Goal: Navigation & Orientation: Understand site structure

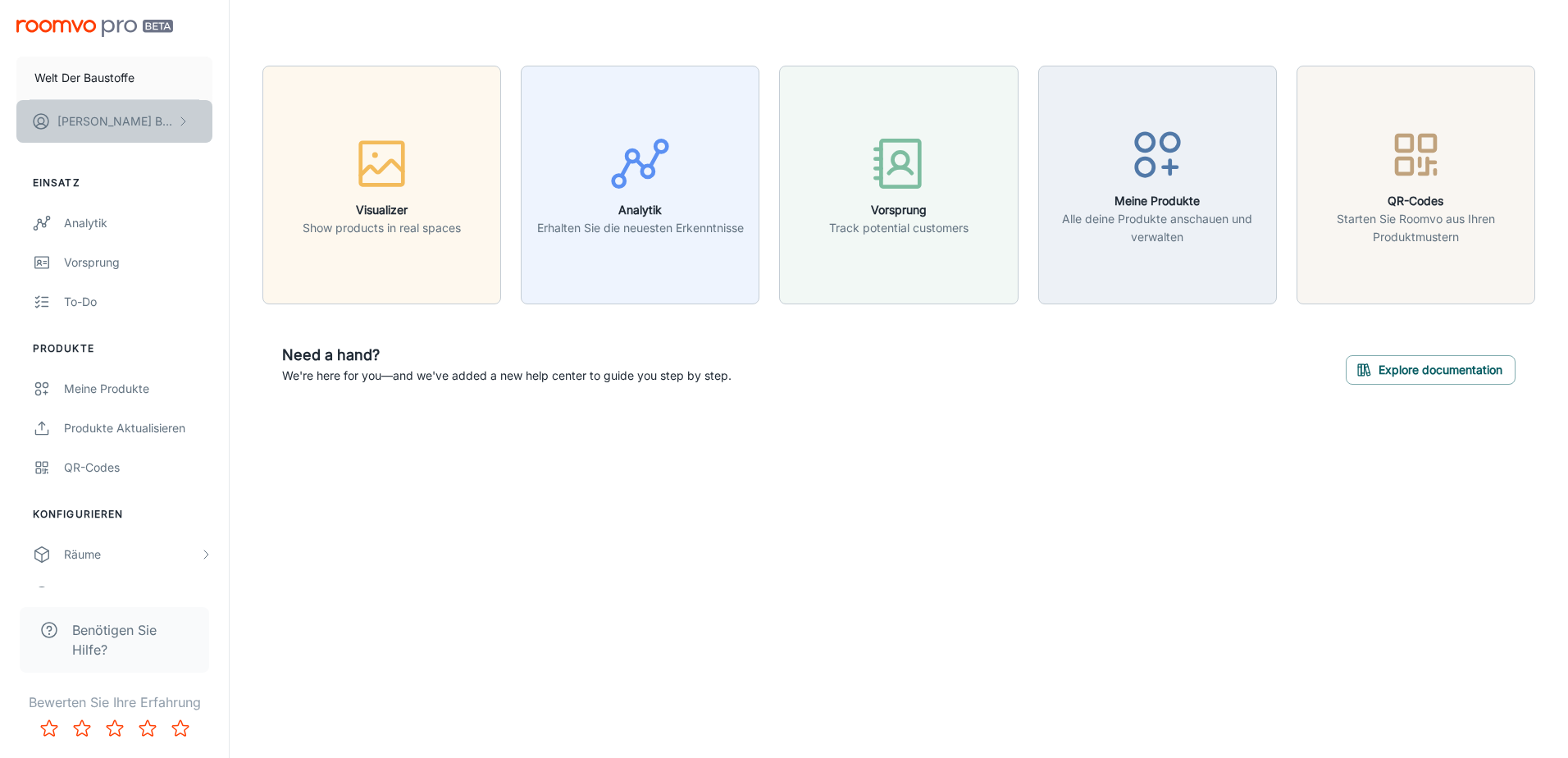
click at [152, 121] on button "[PERSON_NAME]" at bounding box center [114, 122] width 196 height 43
click at [137, 78] on div at bounding box center [784, 379] width 1568 height 758
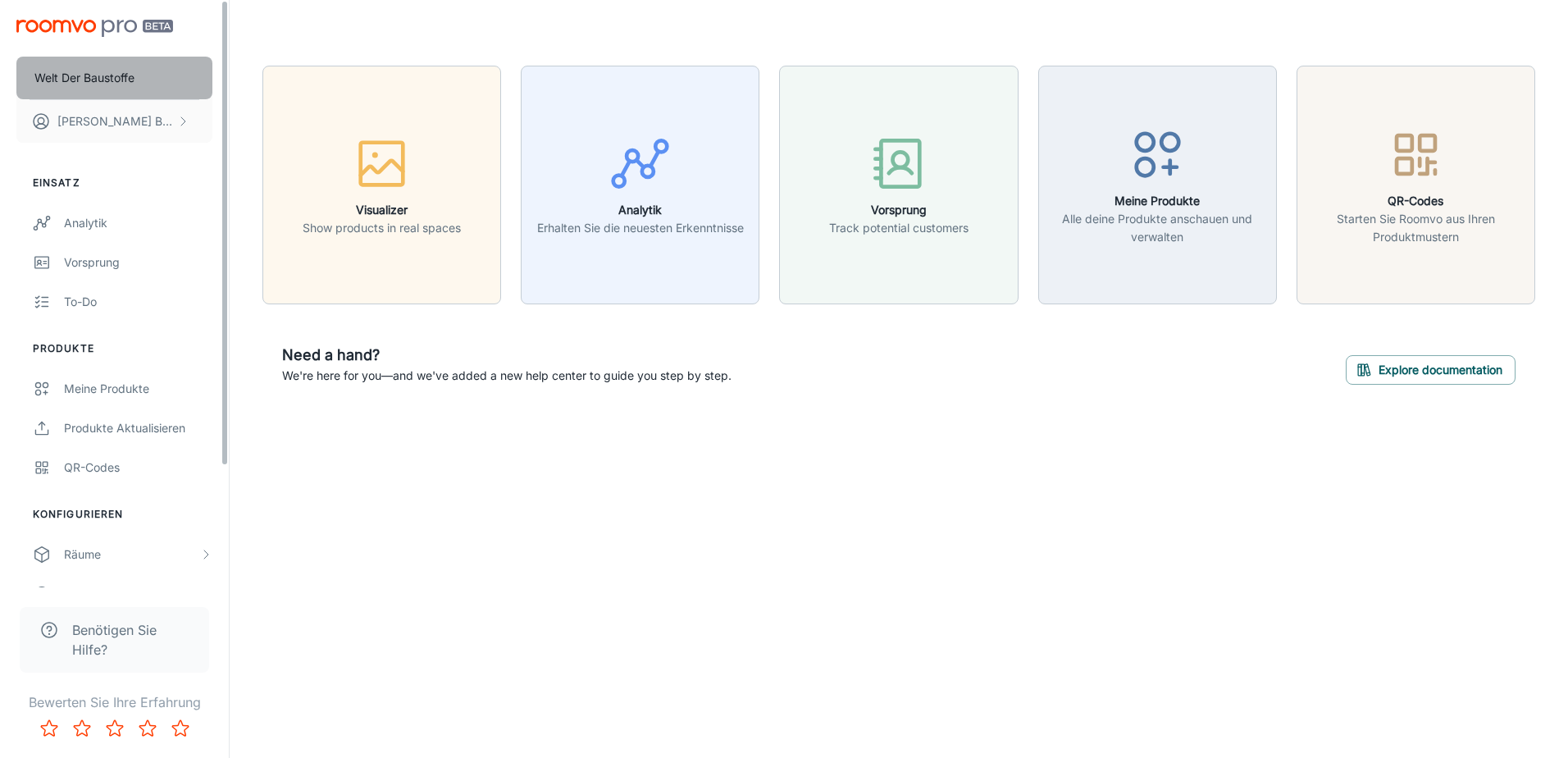
click at [159, 80] on button "Welt Der Baustoffe" at bounding box center [114, 78] width 196 height 43
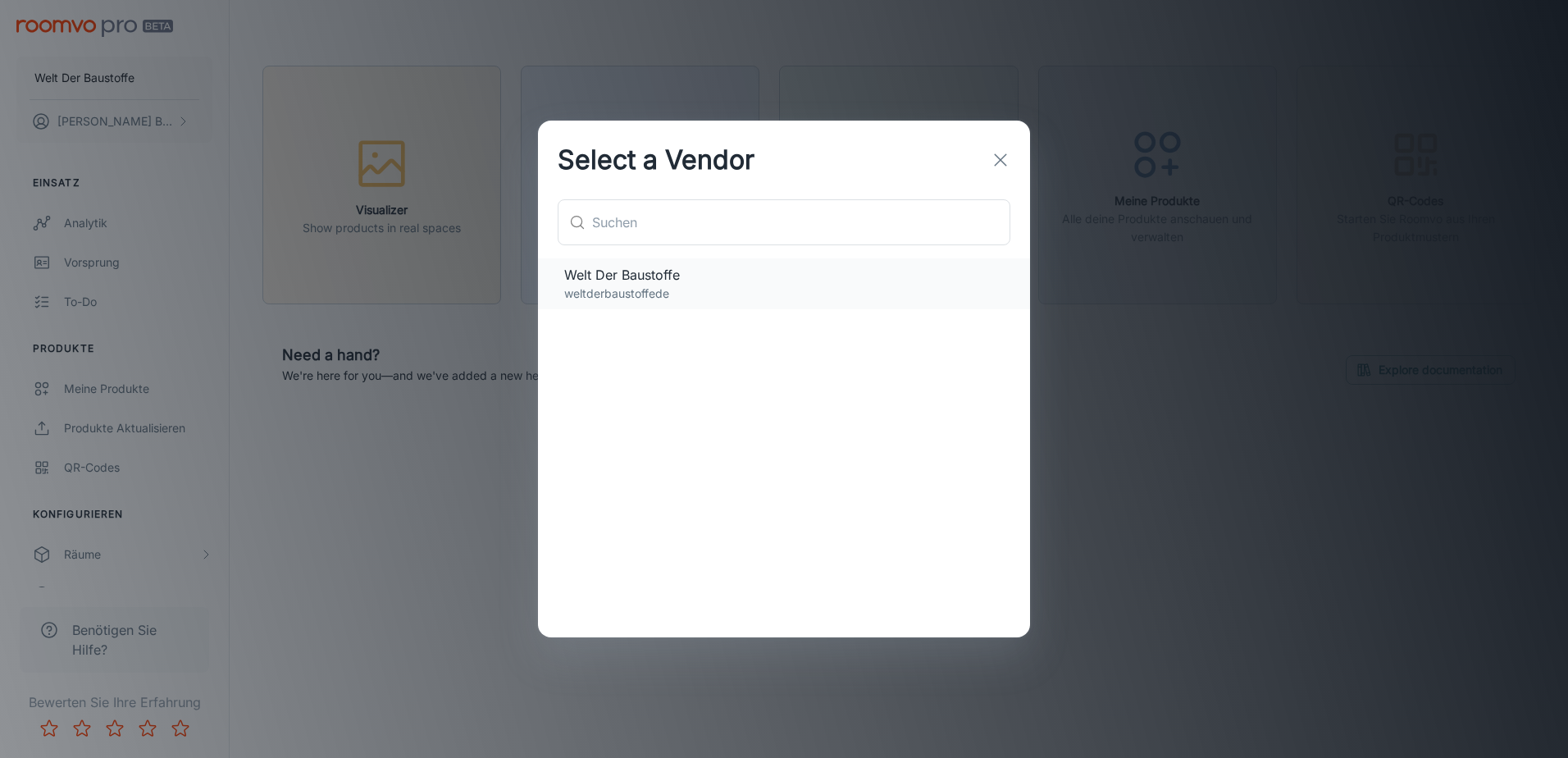
click at [629, 271] on span "Welt Der Baustoffe" at bounding box center [783, 274] width 439 height 20
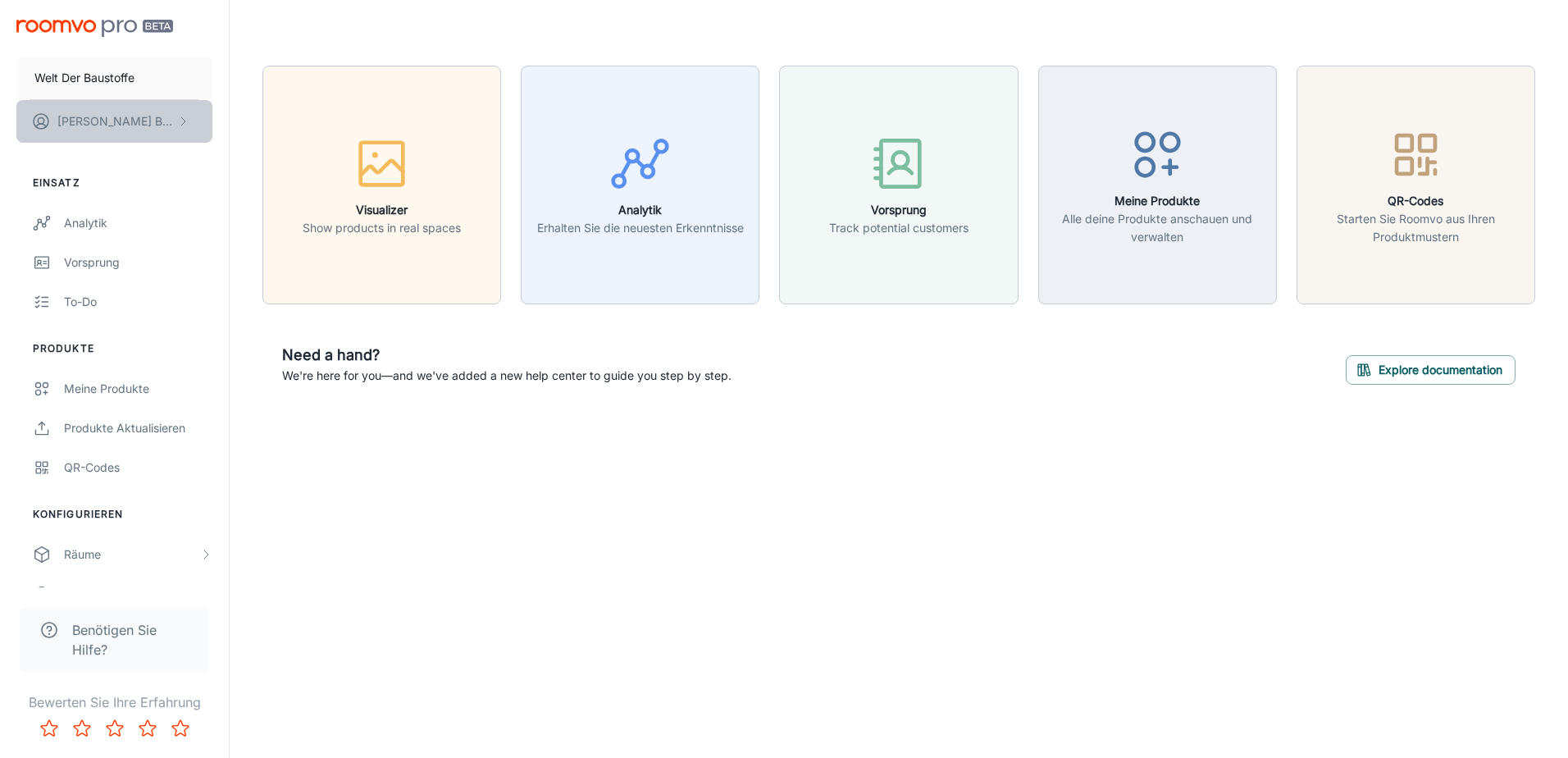
click at [189, 112] on button "[PERSON_NAME]" at bounding box center [114, 122] width 196 height 43
click at [180, 117] on div at bounding box center [784, 379] width 1568 height 758
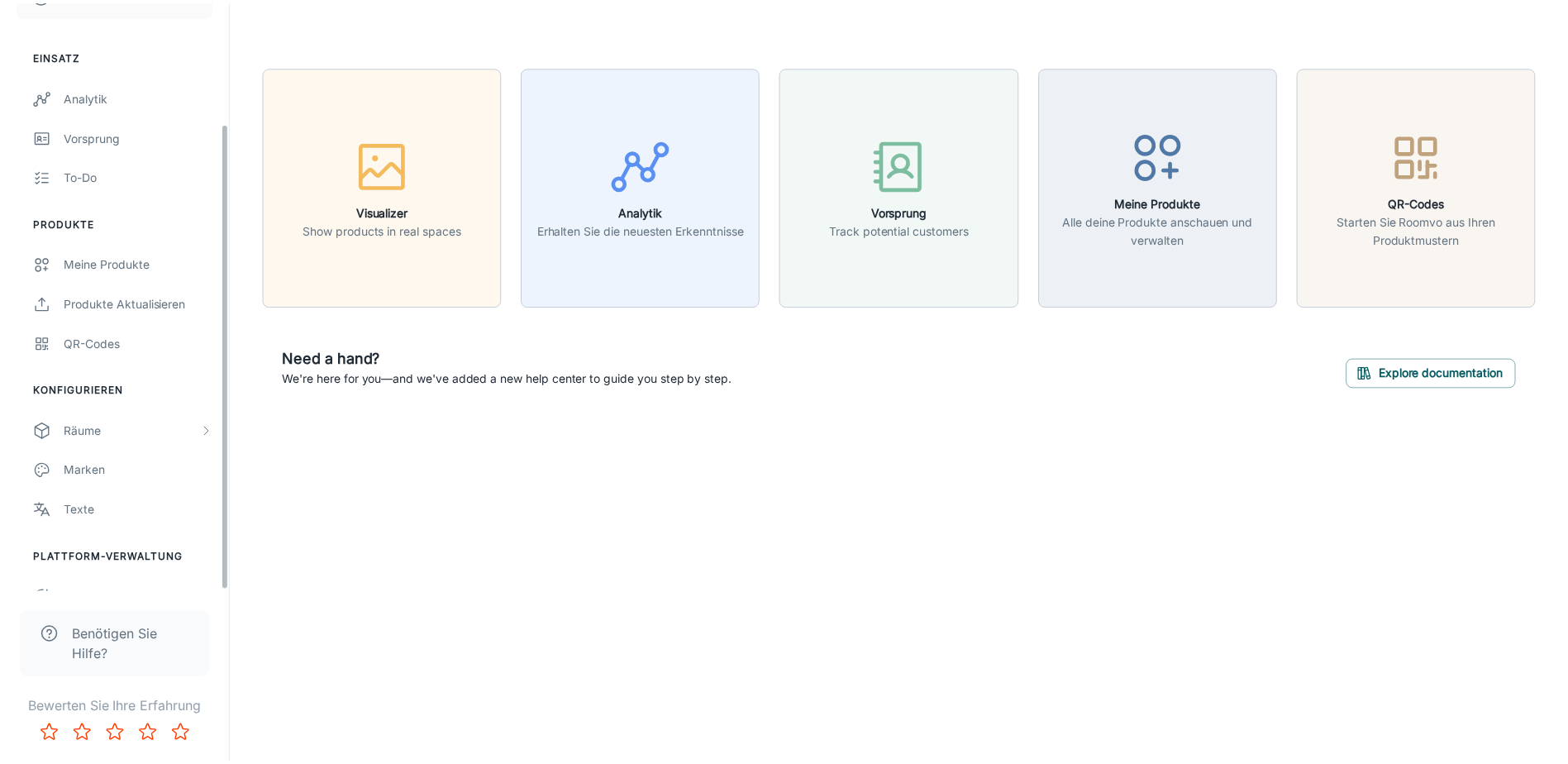
scroll to position [154, 0]
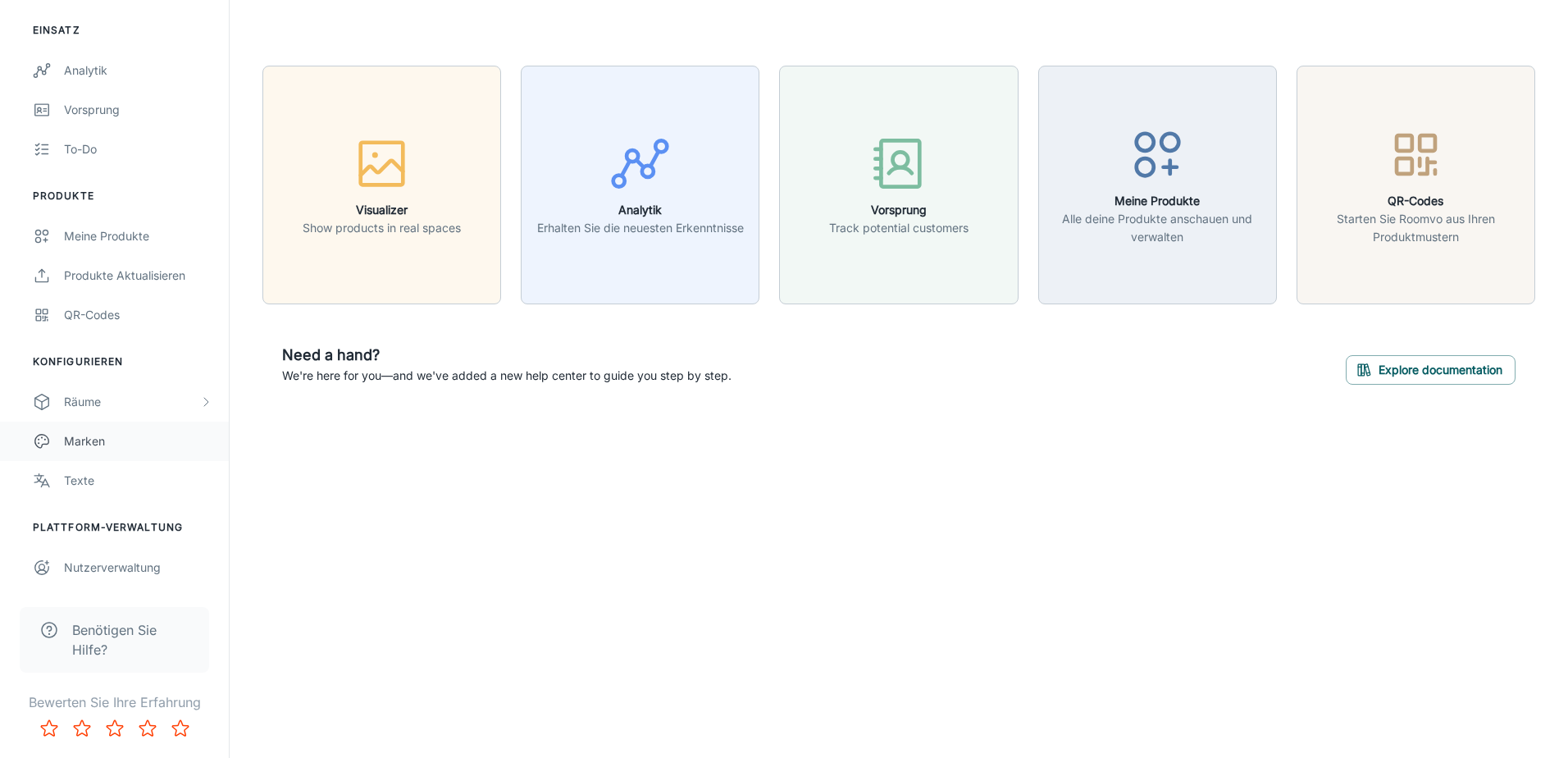
click at [92, 445] on div "Marken" at bounding box center [138, 440] width 149 height 18
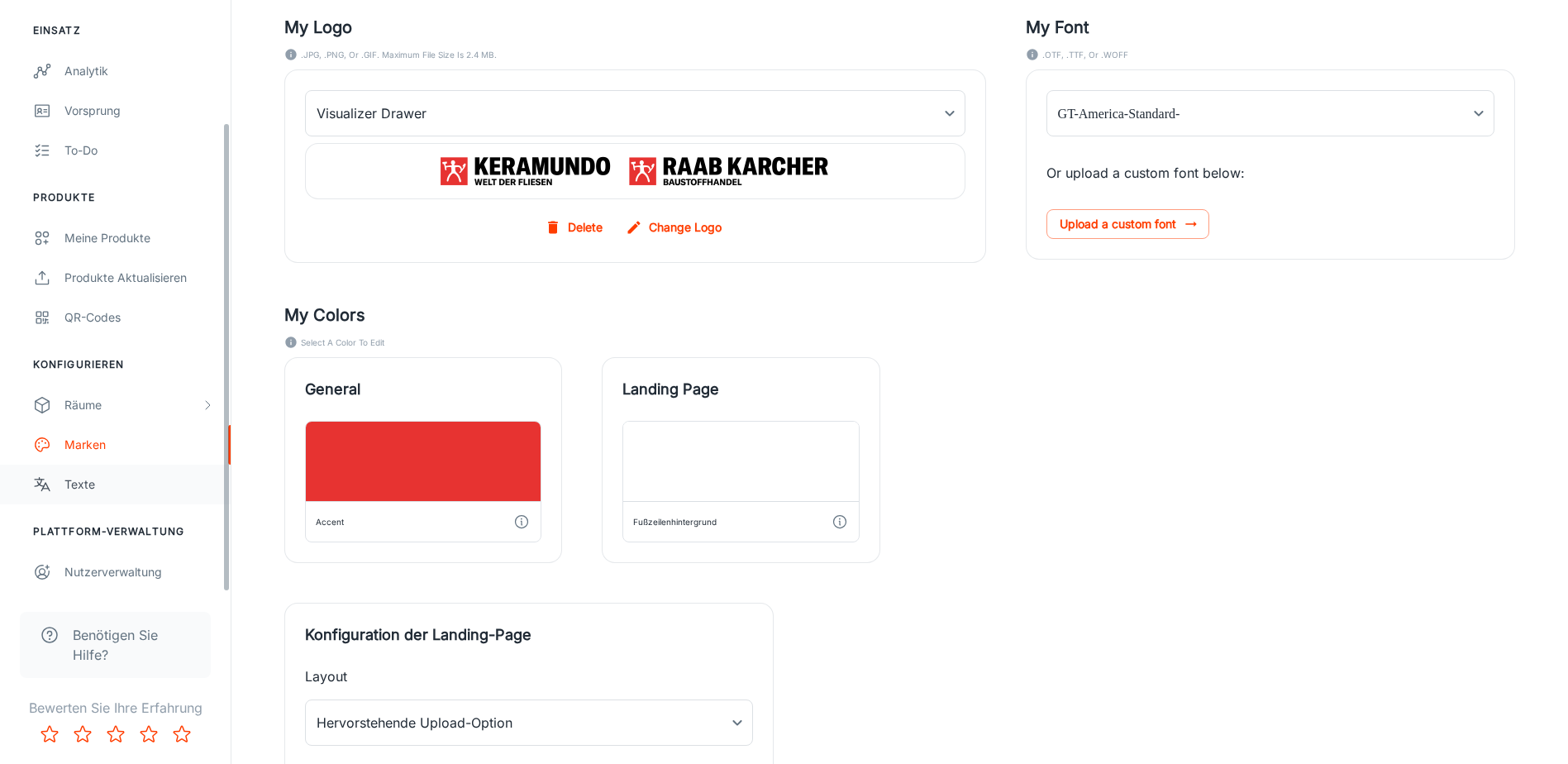
scroll to position [166, 0]
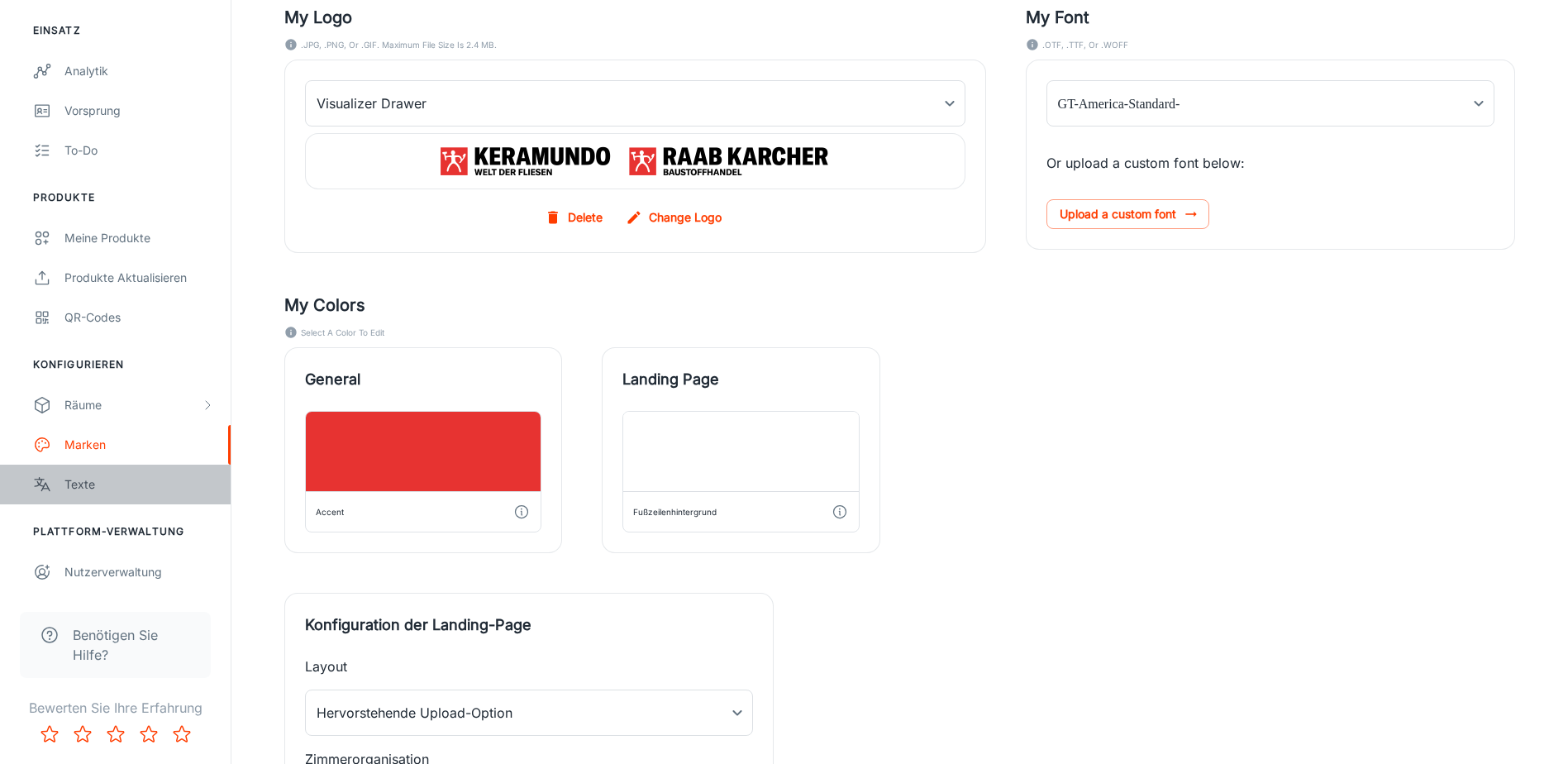
click at [66, 482] on div "Texte" at bounding box center [139, 484] width 150 height 18
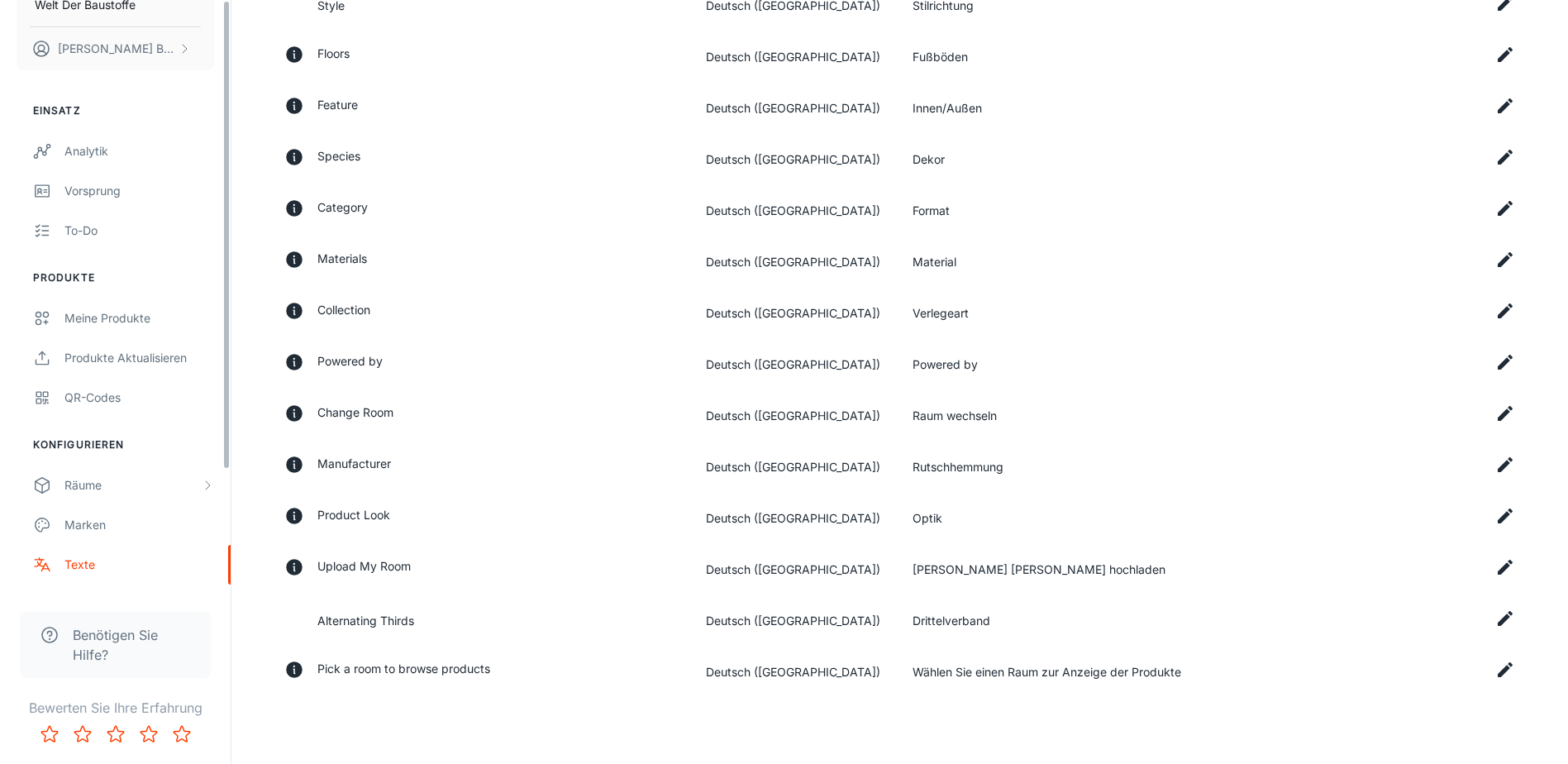
scroll to position [154, 0]
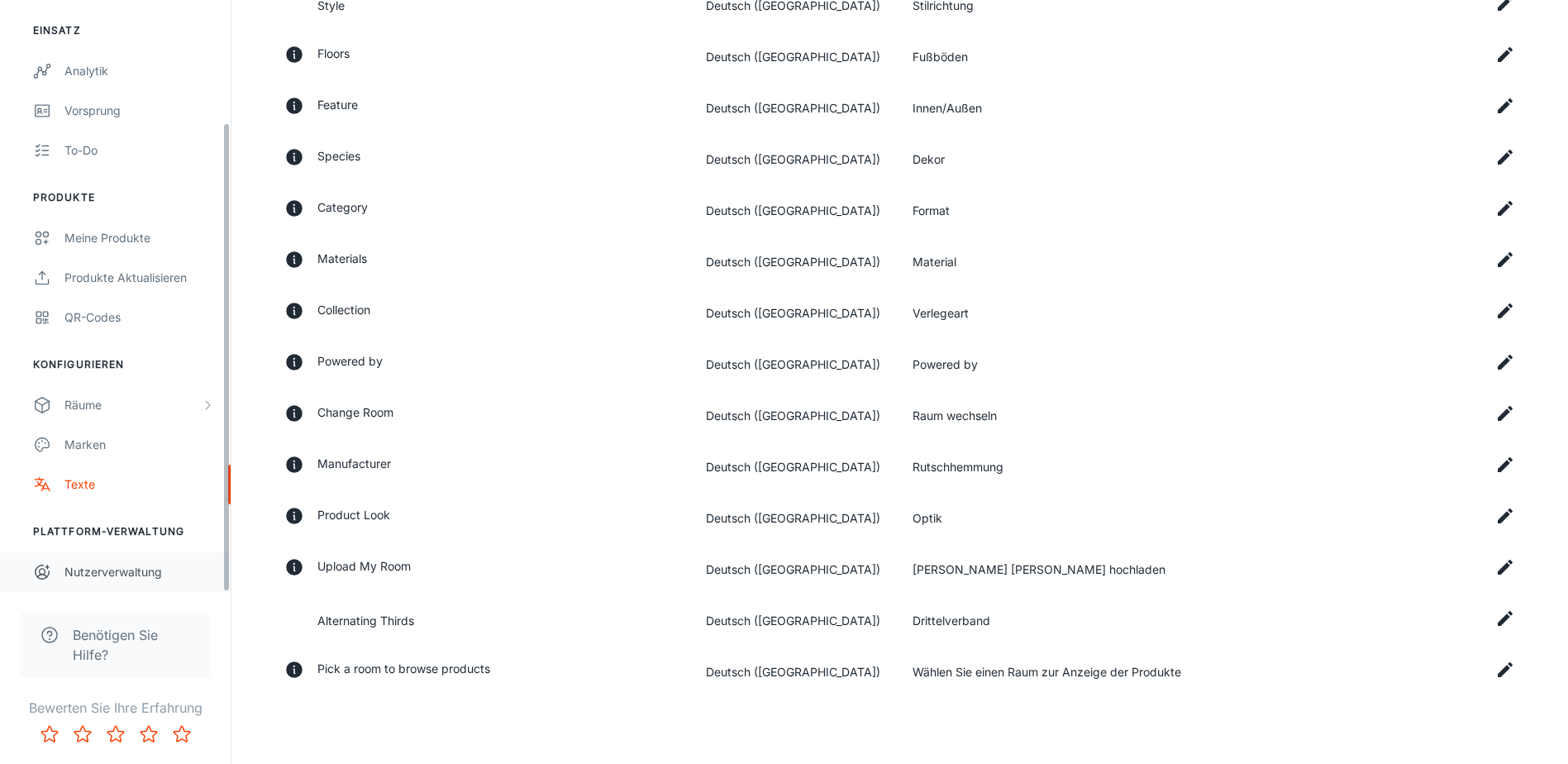
click at [102, 575] on div "Nutzerverwaltung" at bounding box center [139, 571] width 150 height 18
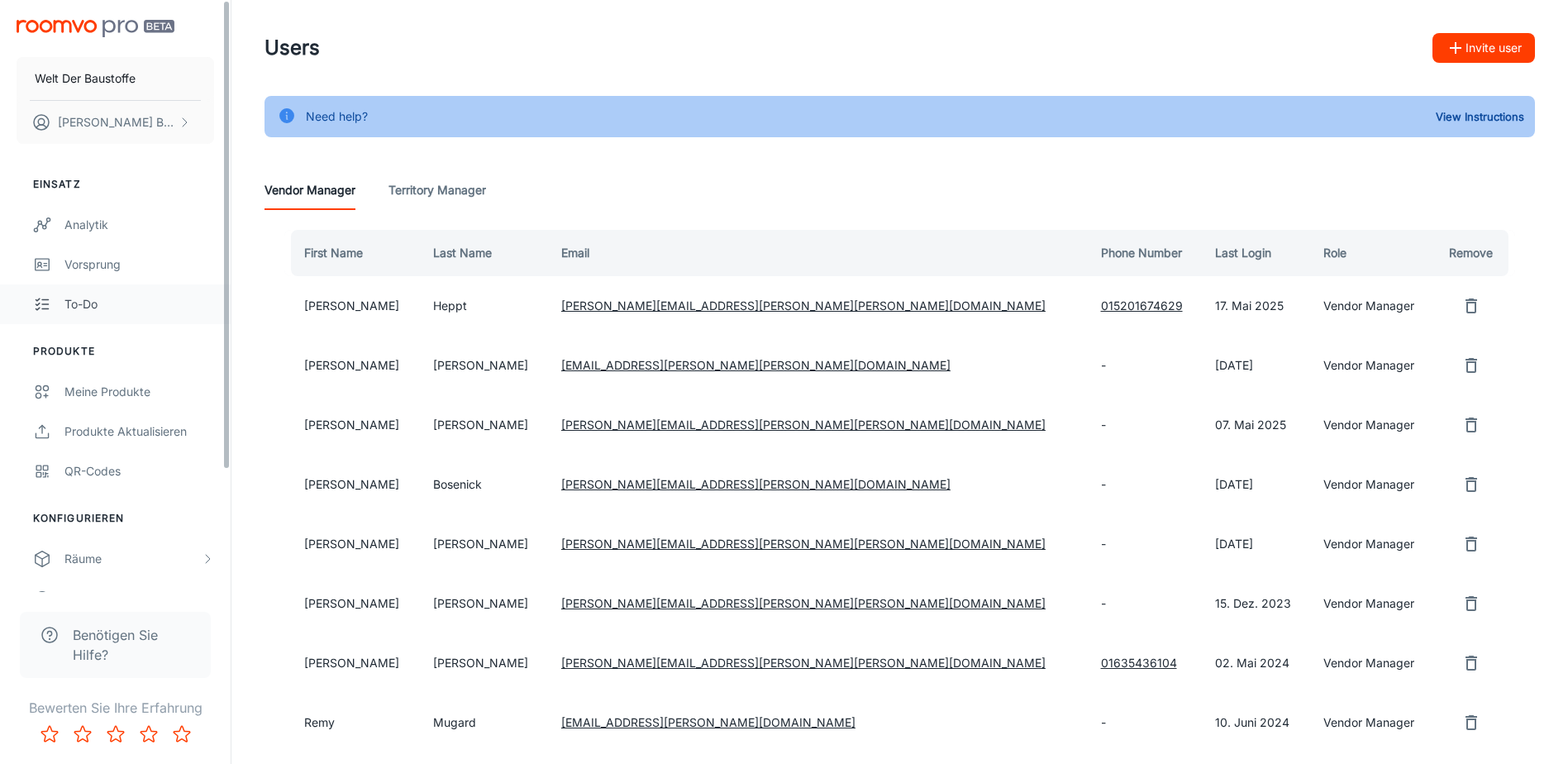
click at [85, 306] on div "To-do" at bounding box center [139, 303] width 150 height 18
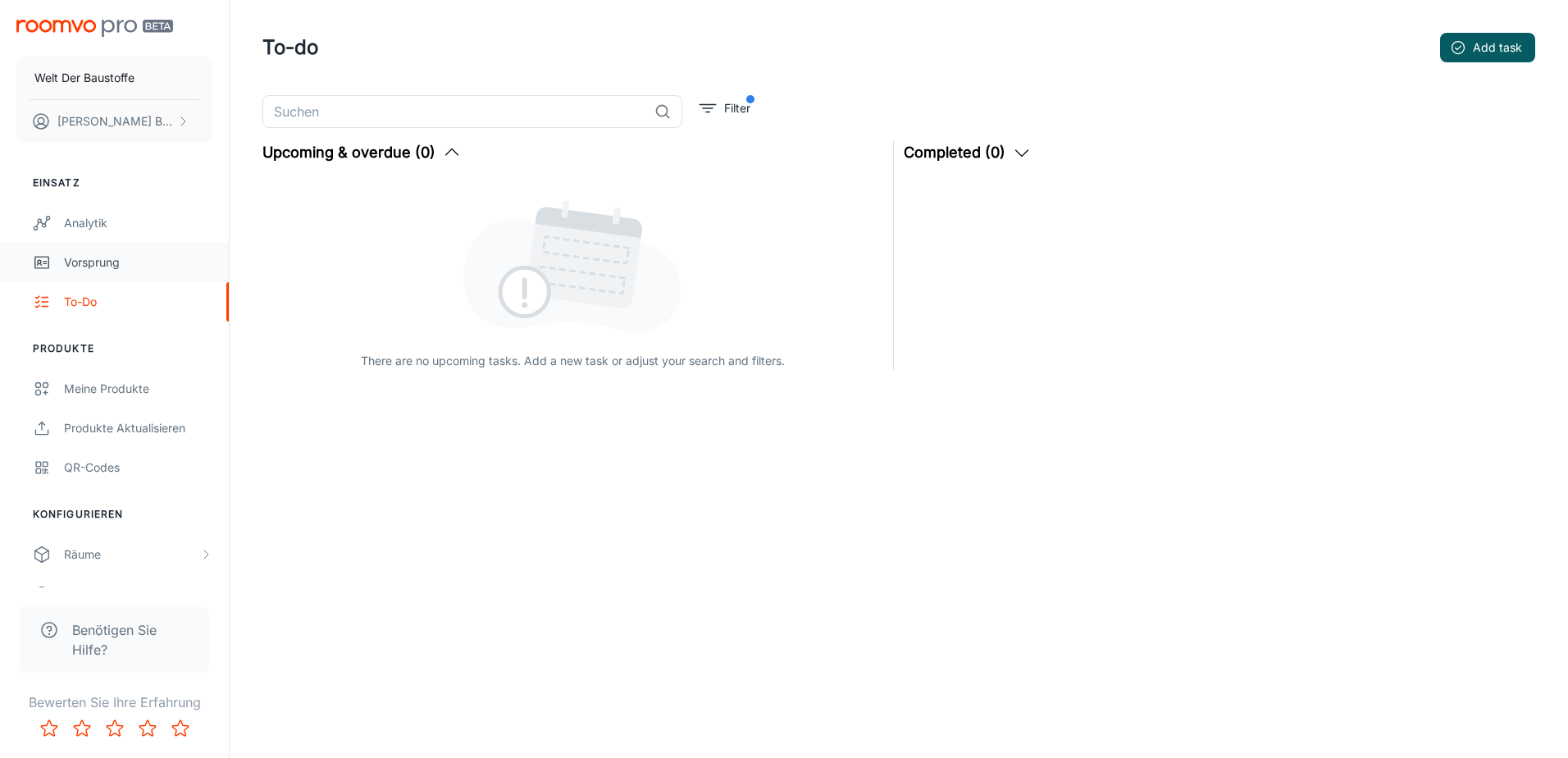
click at [94, 264] on div "Vorsprung" at bounding box center [138, 262] width 149 height 18
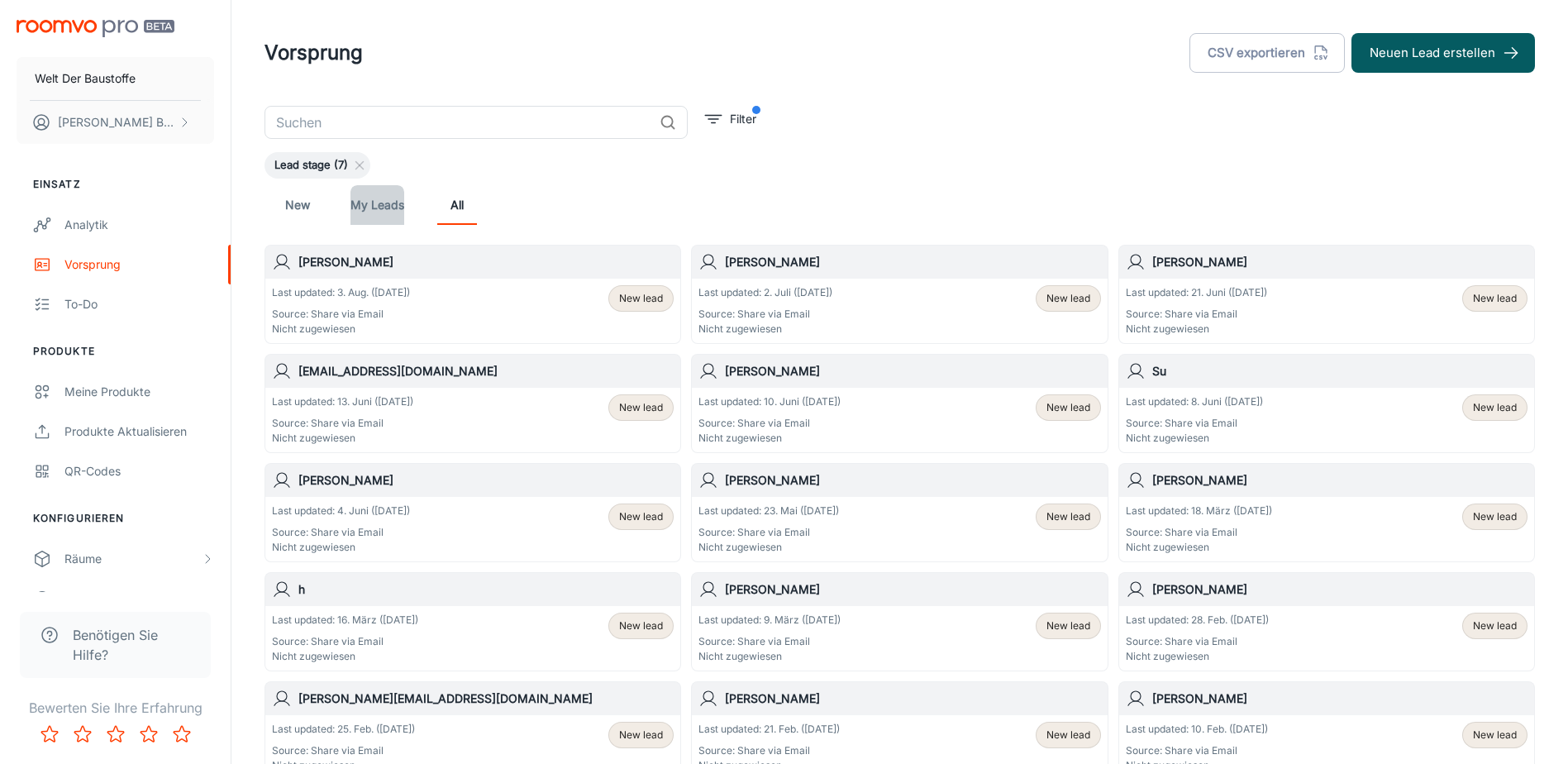
click at [393, 217] on link "My Leads" at bounding box center [376, 205] width 53 height 39
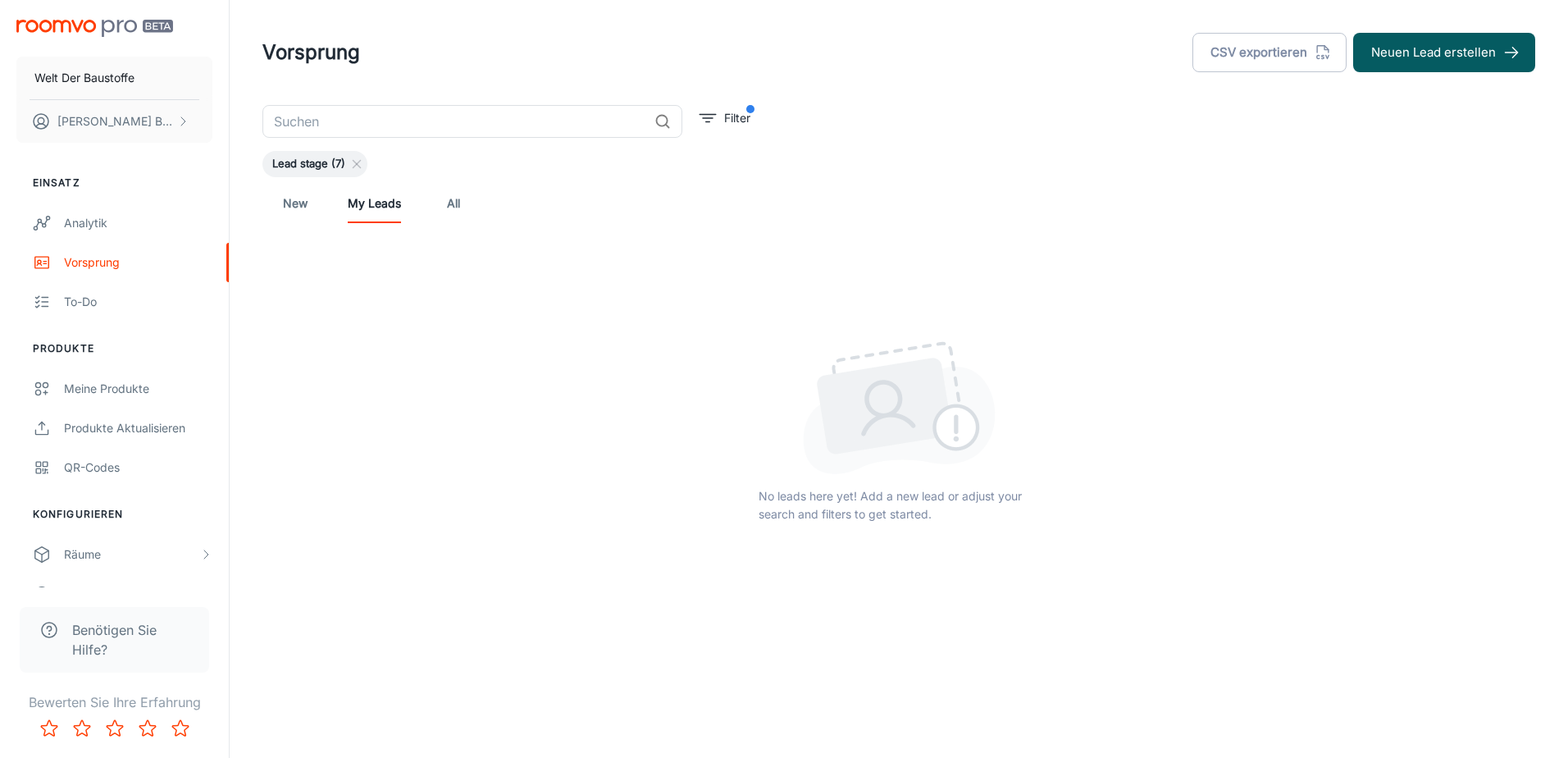
click at [312, 213] on link "New" at bounding box center [295, 203] width 39 height 39
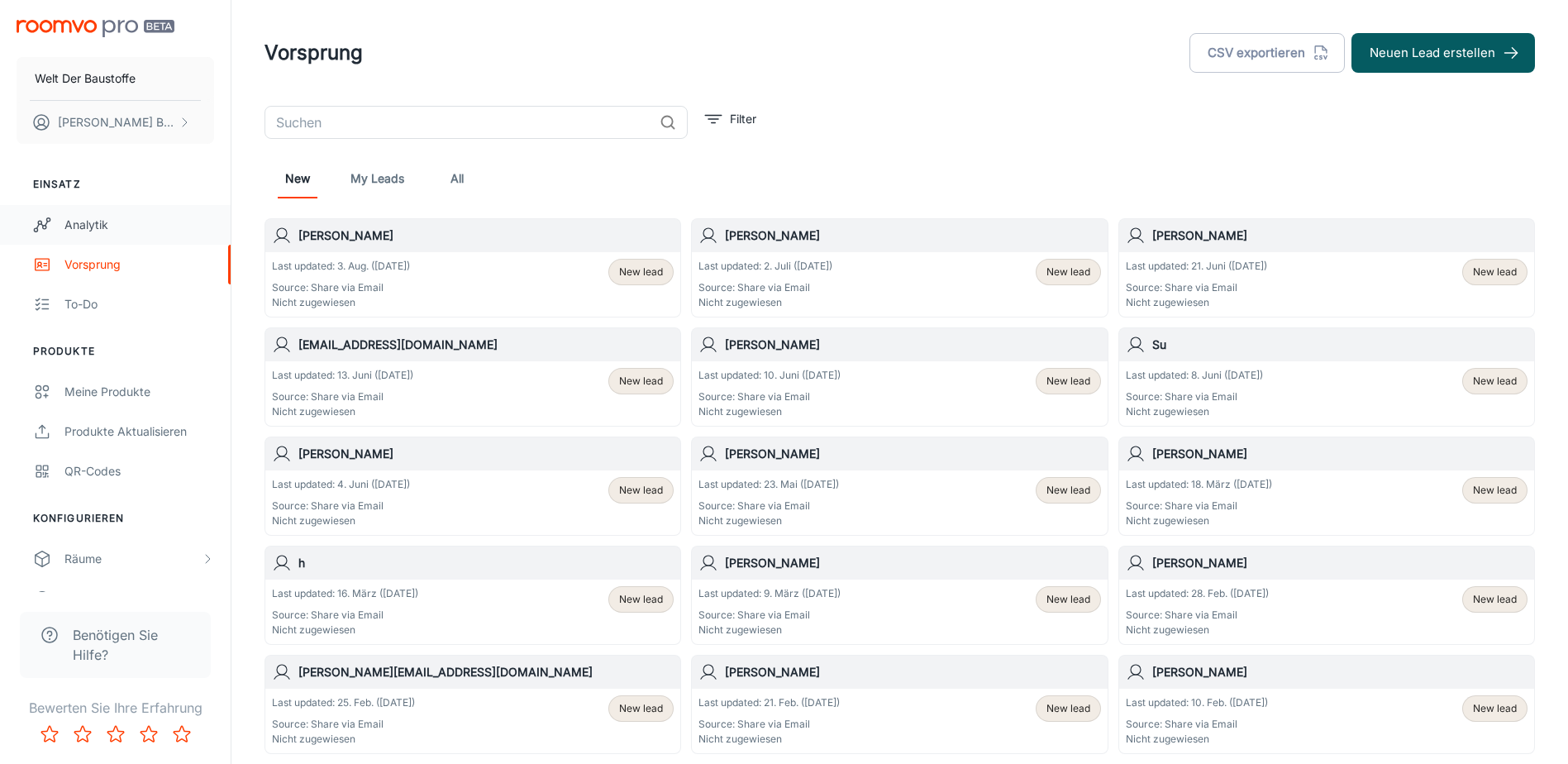
click at [95, 235] on link "Analytik" at bounding box center [115, 225] width 230 height 39
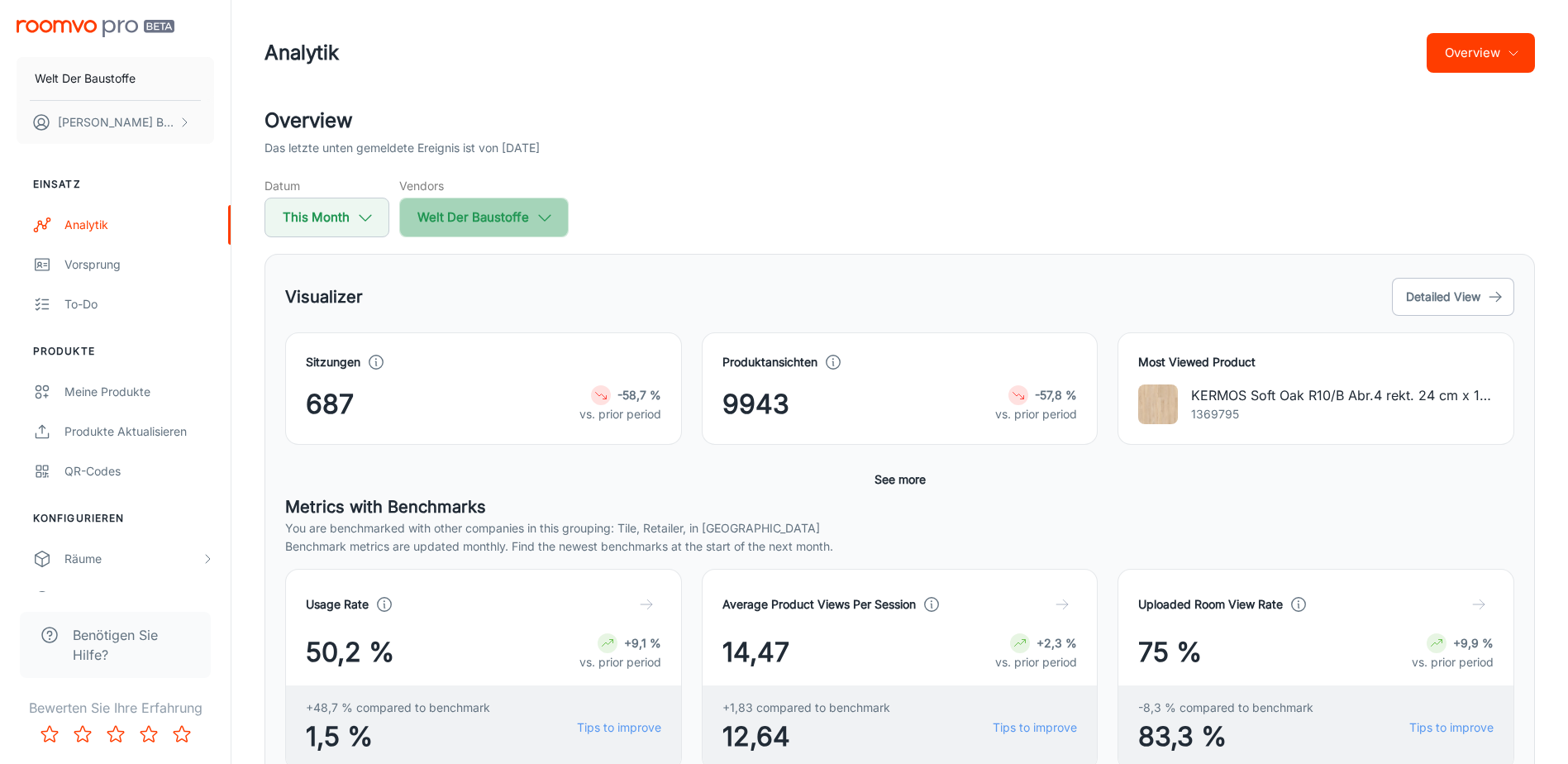
click at [539, 215] on polyline "button" at bounding box center [545, 218] width 11 height 6
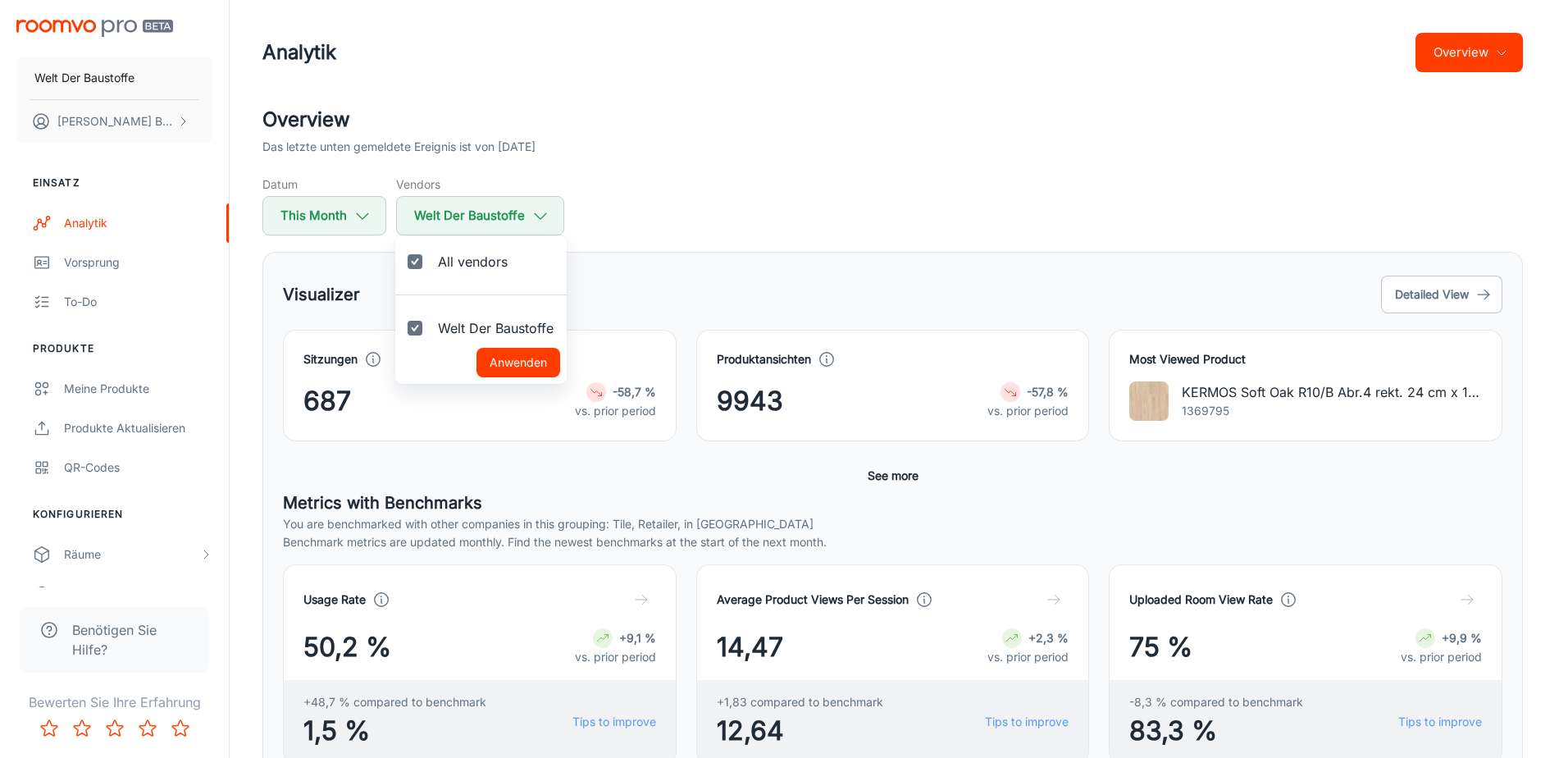
click at [542, 214] on div at bounding box center [784, 379] width 1568 height 758
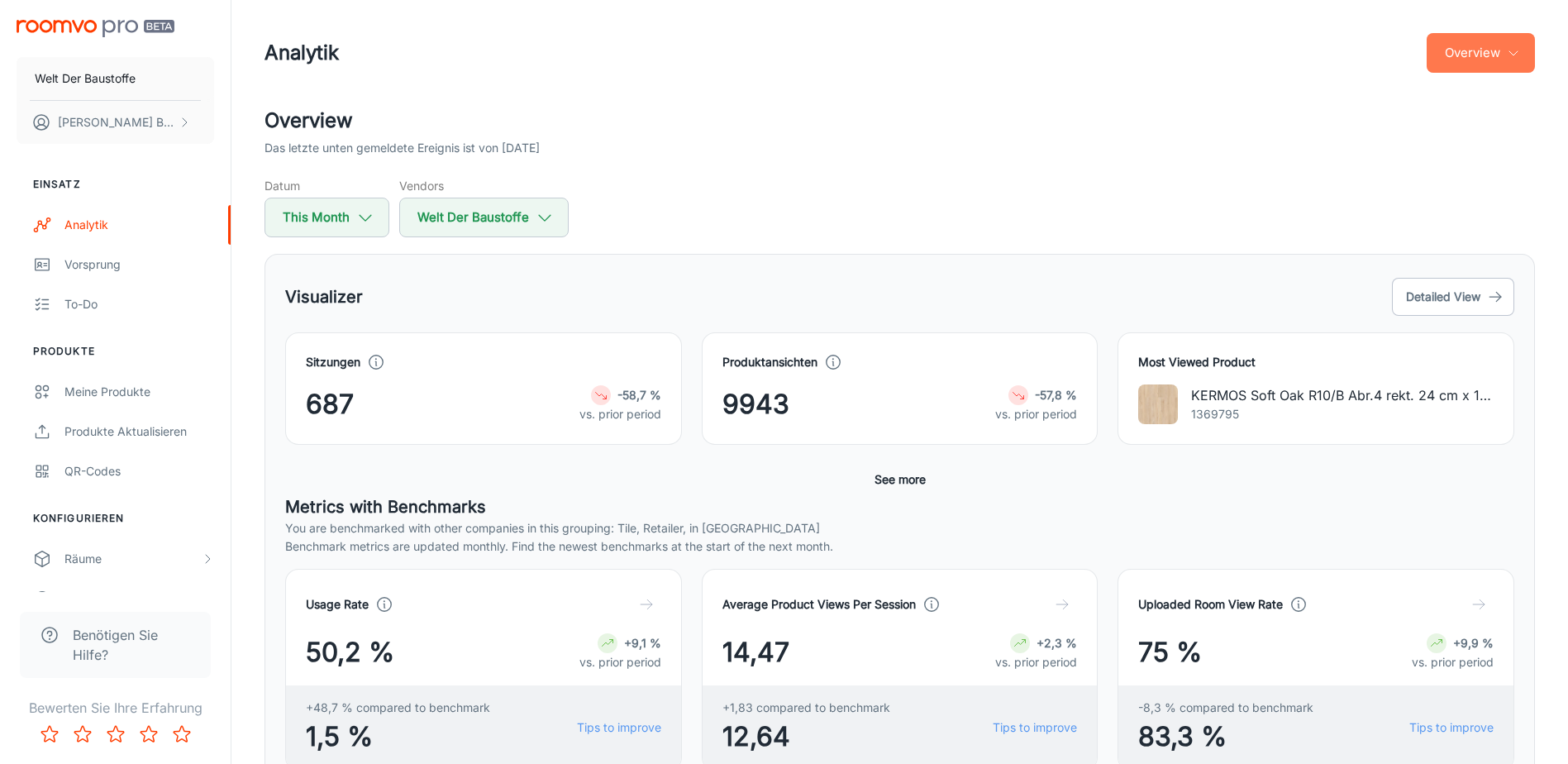
click at [1518, 34] on button "Overview" at bounding box center [1481, 52] width 109 height 39
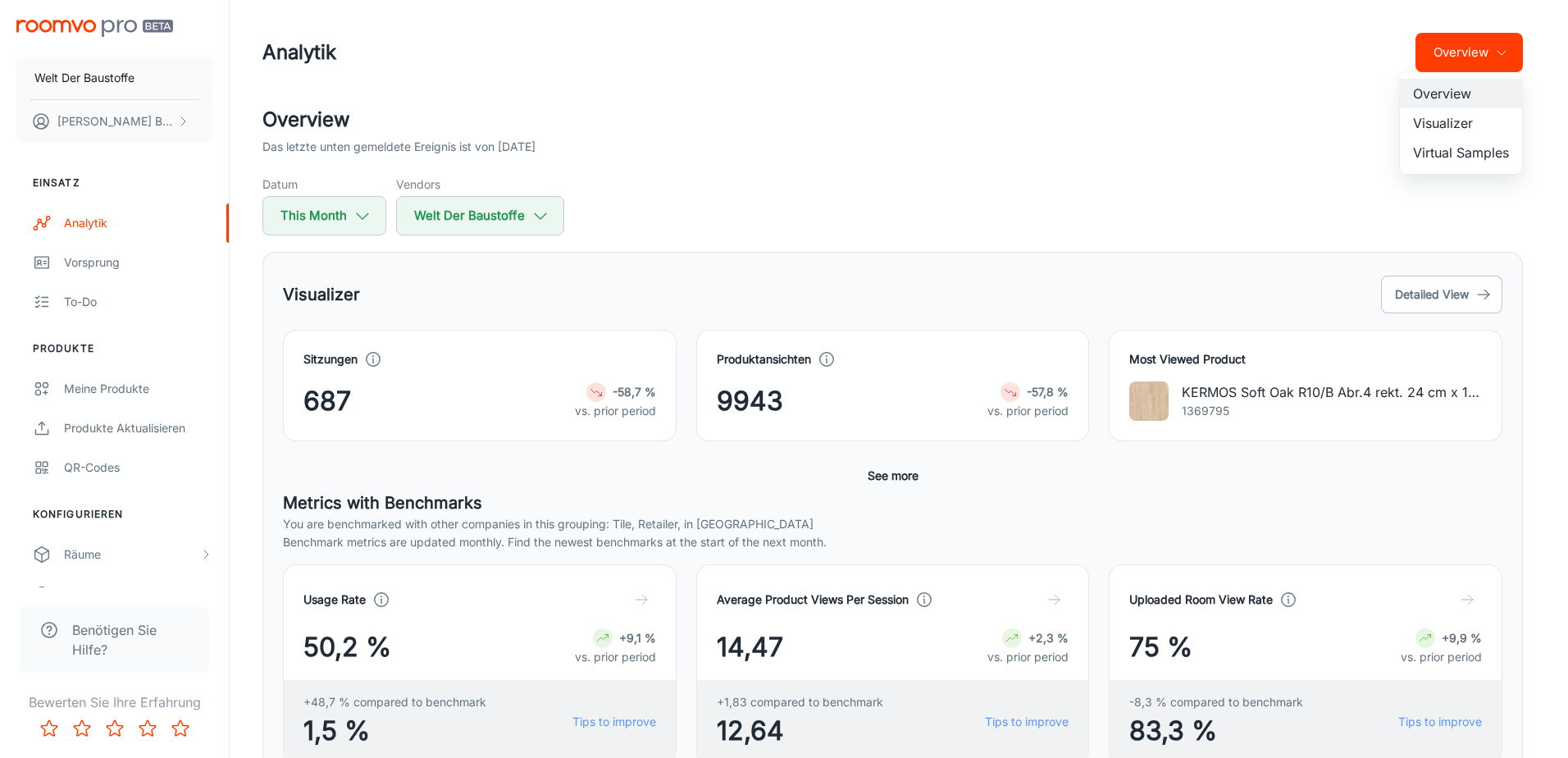
click at [822, 158] on div at bounding box center [784, 379] width 1568 height 758
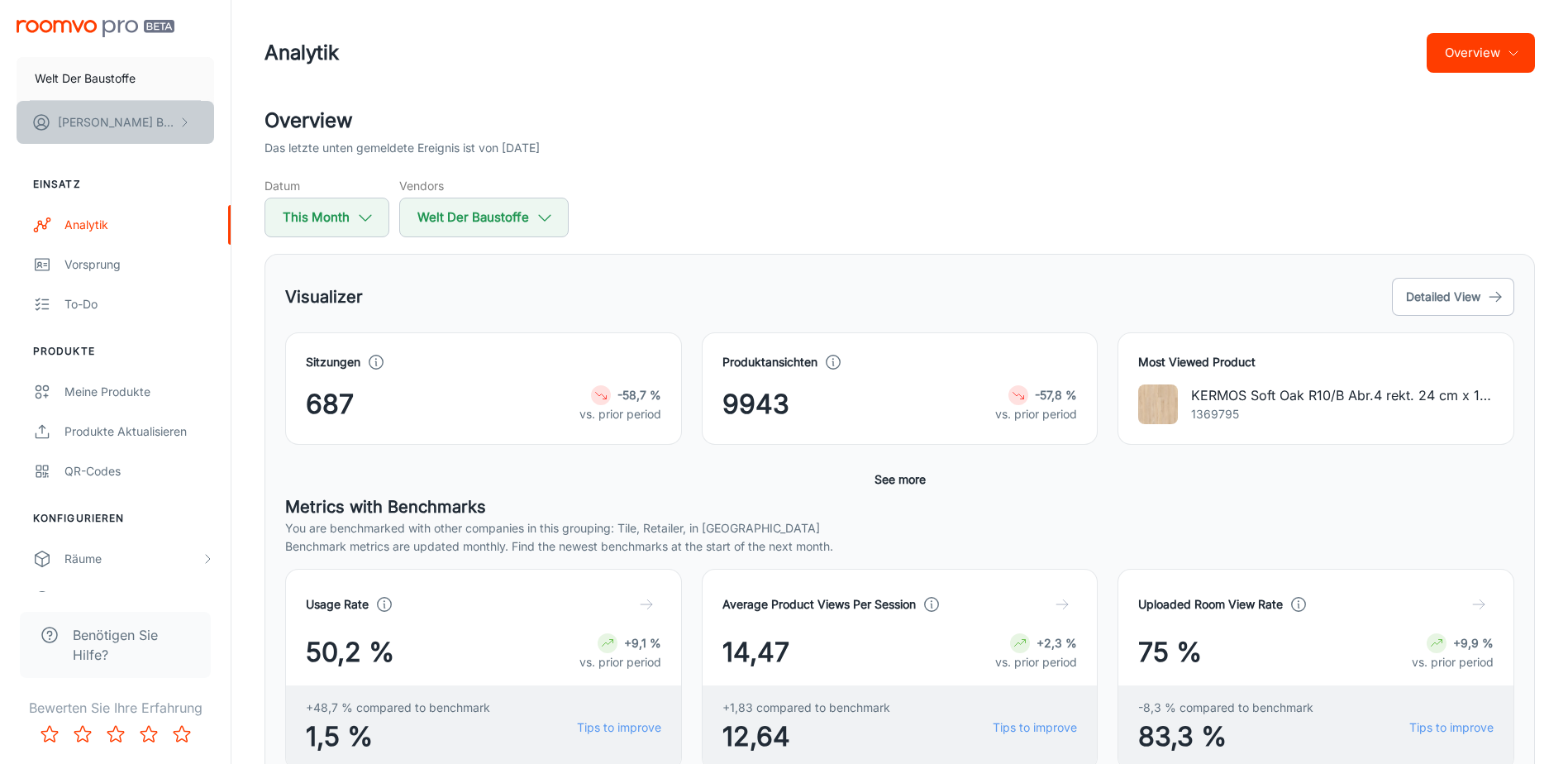
click at [187, 129] on button "[PERSON_NAME]" at bounding box center [115, 123] width 198 height 43
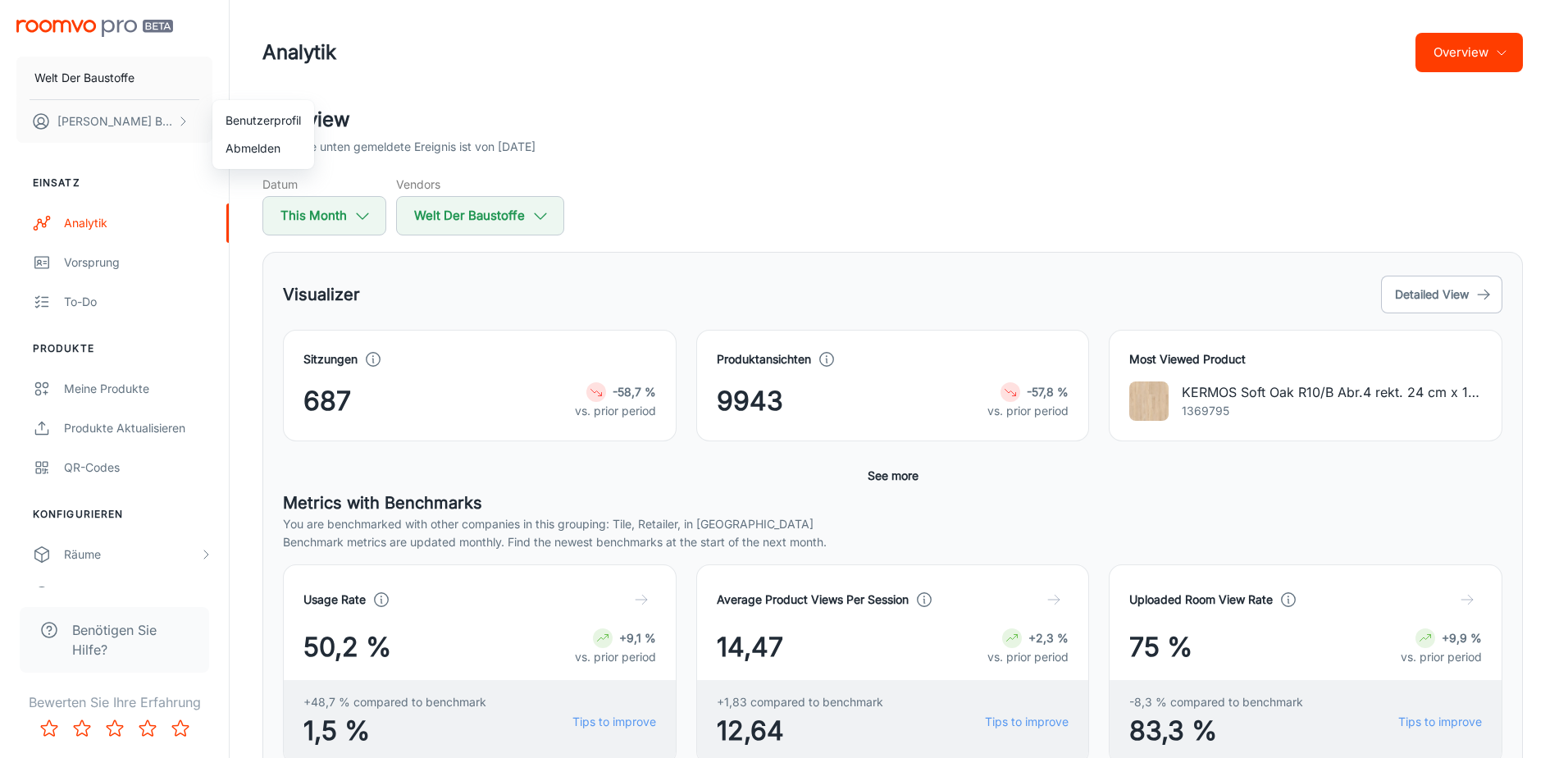
click at [182, 126] on div at bounding box center [784, 379] width 1568 height 758
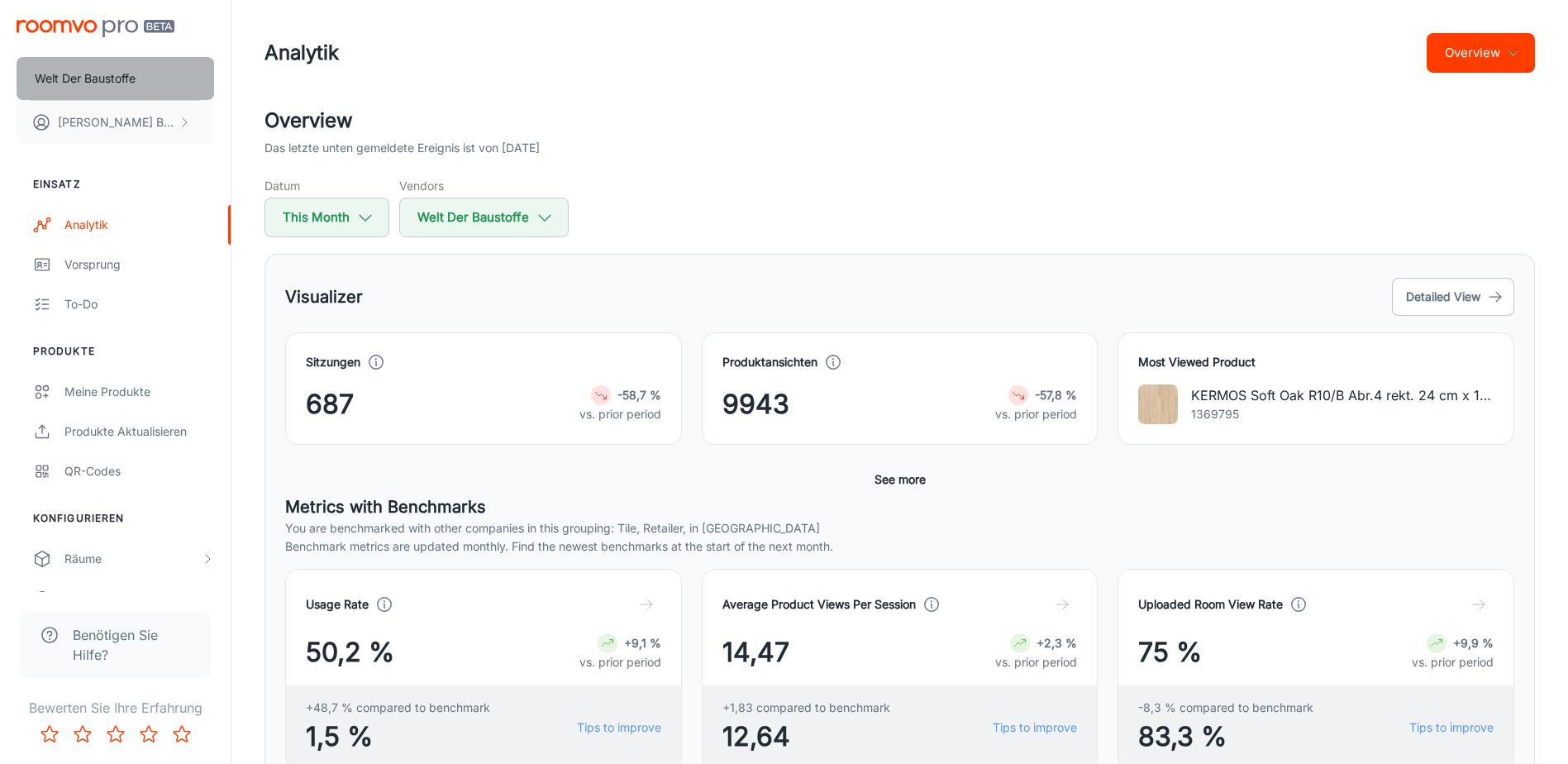
click at [138, 78] on button "Welt Der Baustoffe" at bounding box center [115, 79] width 198 height 43
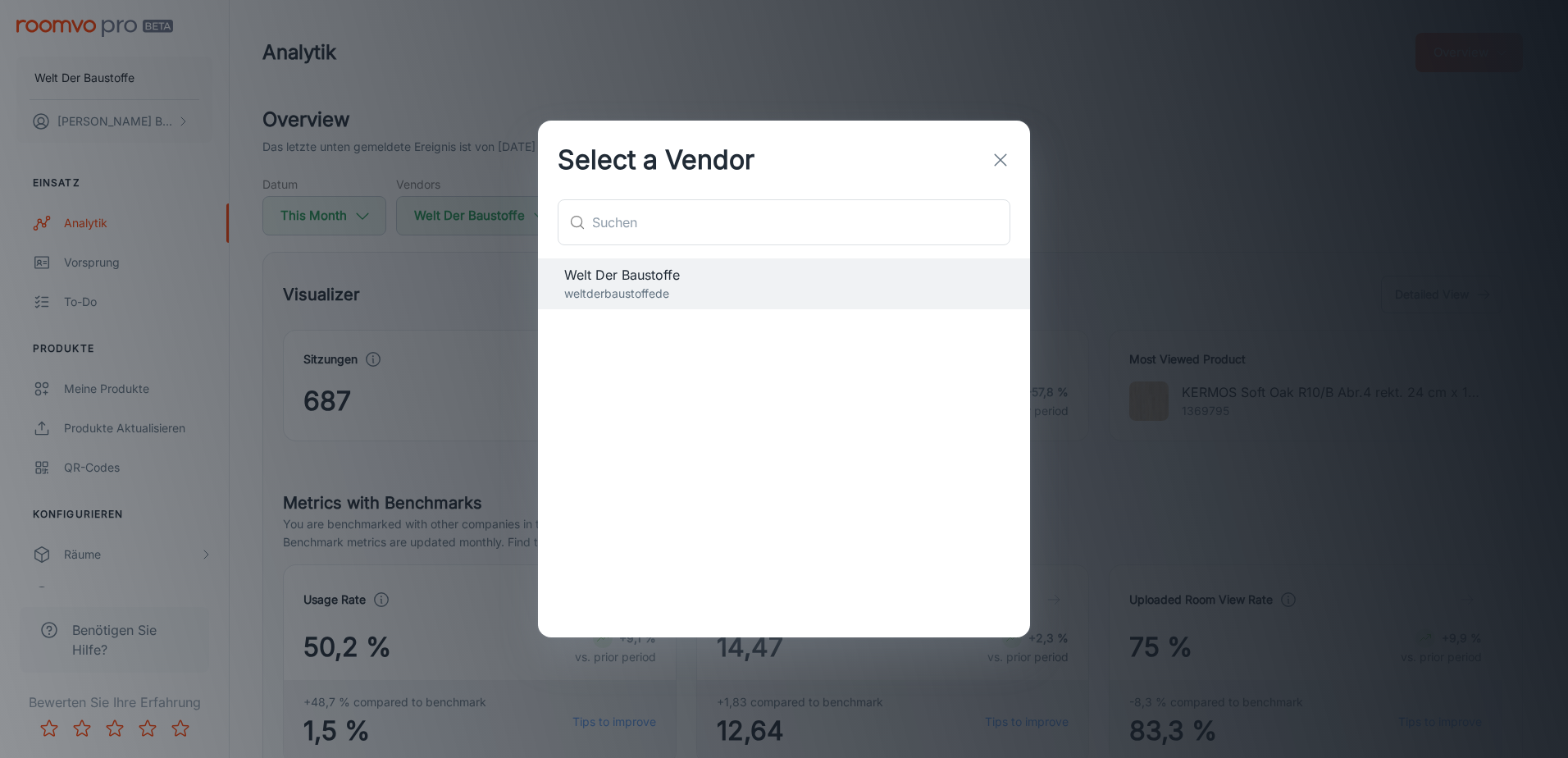
click at [610, 249] on div "​ ​" at bounding box center [784, 229] width 492 height 59
click at [617, 268] on span "Welt Der Baustoffe" at bounding box center [783, 274] width 439 height 20
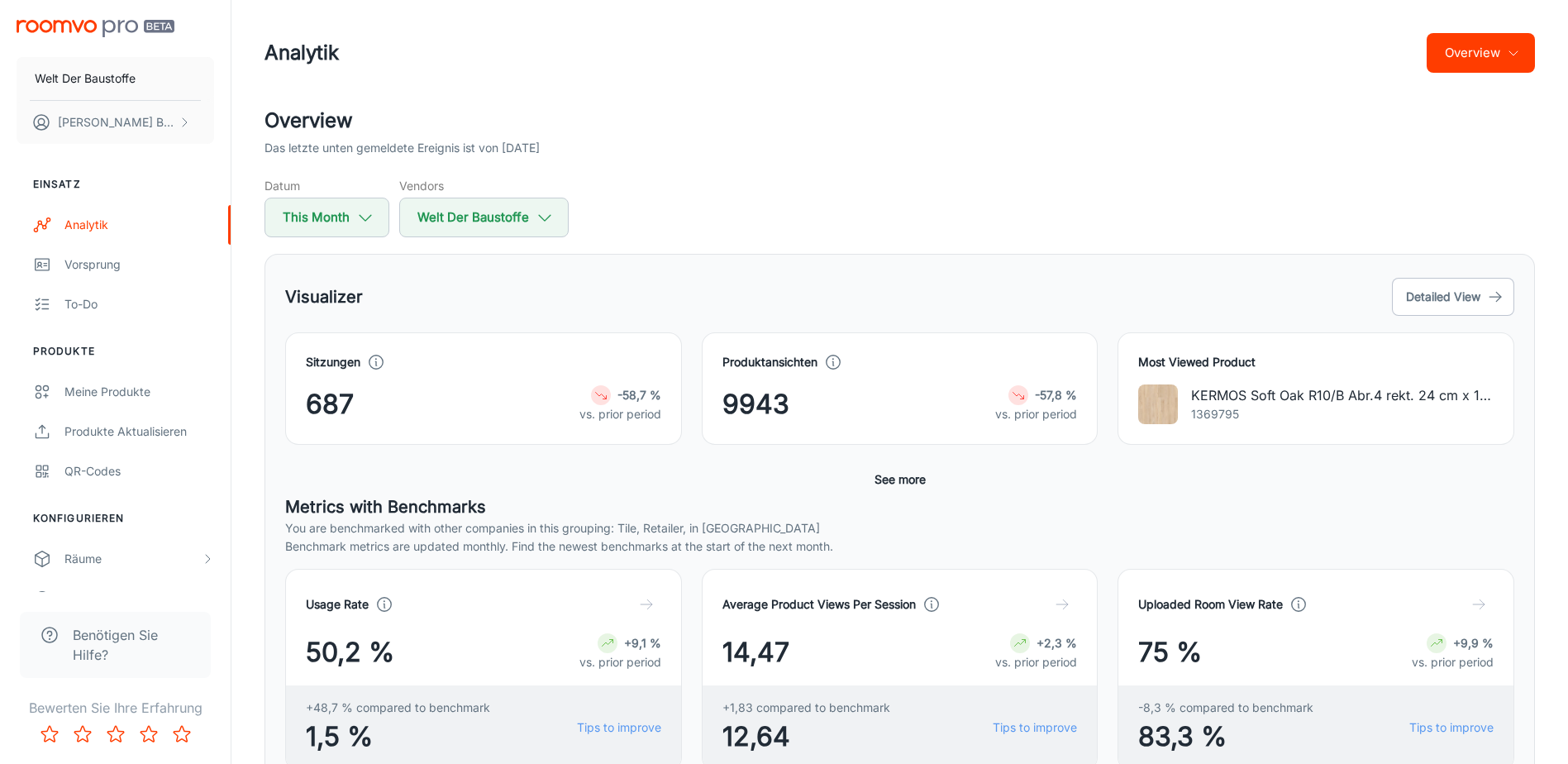
drag, startPoint x: 633, startPoint y: 274, endPoint x: 688, endPoint y: 180, distance: 108.9
click at [687, 180] on div "Datum This Month Vendors Welt Der Baustoffe" at bounding box center [900, 207] width 1270 height 60
click at [72, 29] on img "scrollable content" at bounding box center [95, 28] width 158 height 18
